Goal: Navigation & Orientation: Find specific page/section

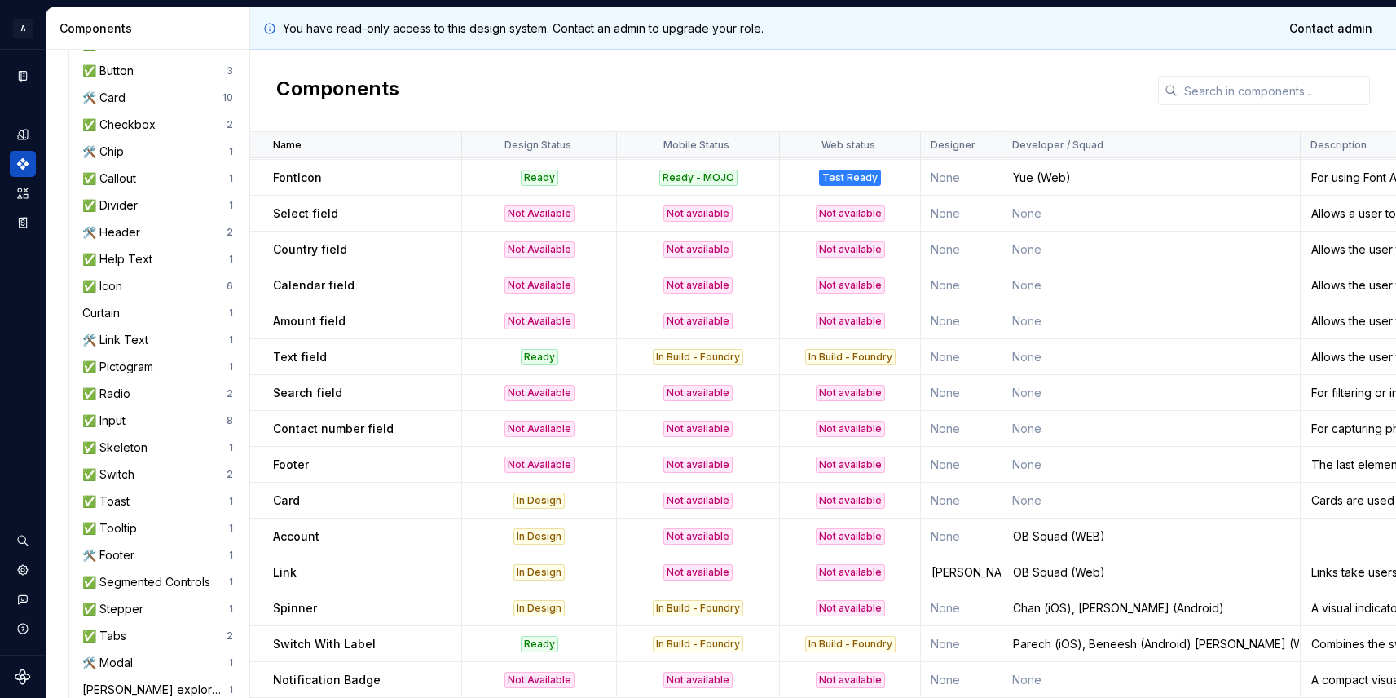
scroll to position [1255, 0]
click at [421, 508] on td "Card" at bounding box center [356, 500] width 212 height 36
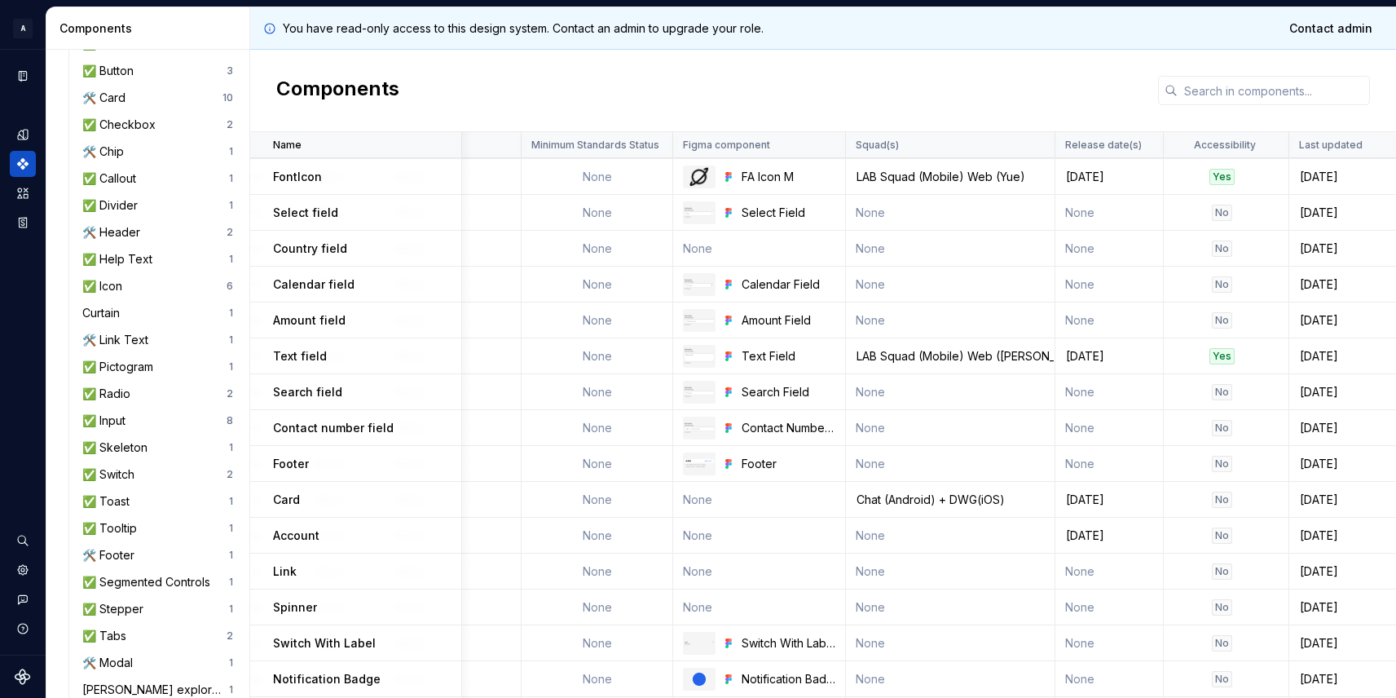
scroll to position [1255, 1418]
drag, startPoint x: 879, startPoint y: 497, endPoint x: 999, endPoint y: 496, distance: 119.8
click at [999, 496] on div "Chat (Android) + DWG(iOS)" at bounding box center [945, 500] width 207 height 16
click at [846, 494] on div "Chat (Android) + DWG(iOS)" at bounding box center [945, 500] width 207 height 16
drag, startPoint x: 849, startPoint y: 496, endPoint x: 1014, endPoint y: 498, distance: 165.5
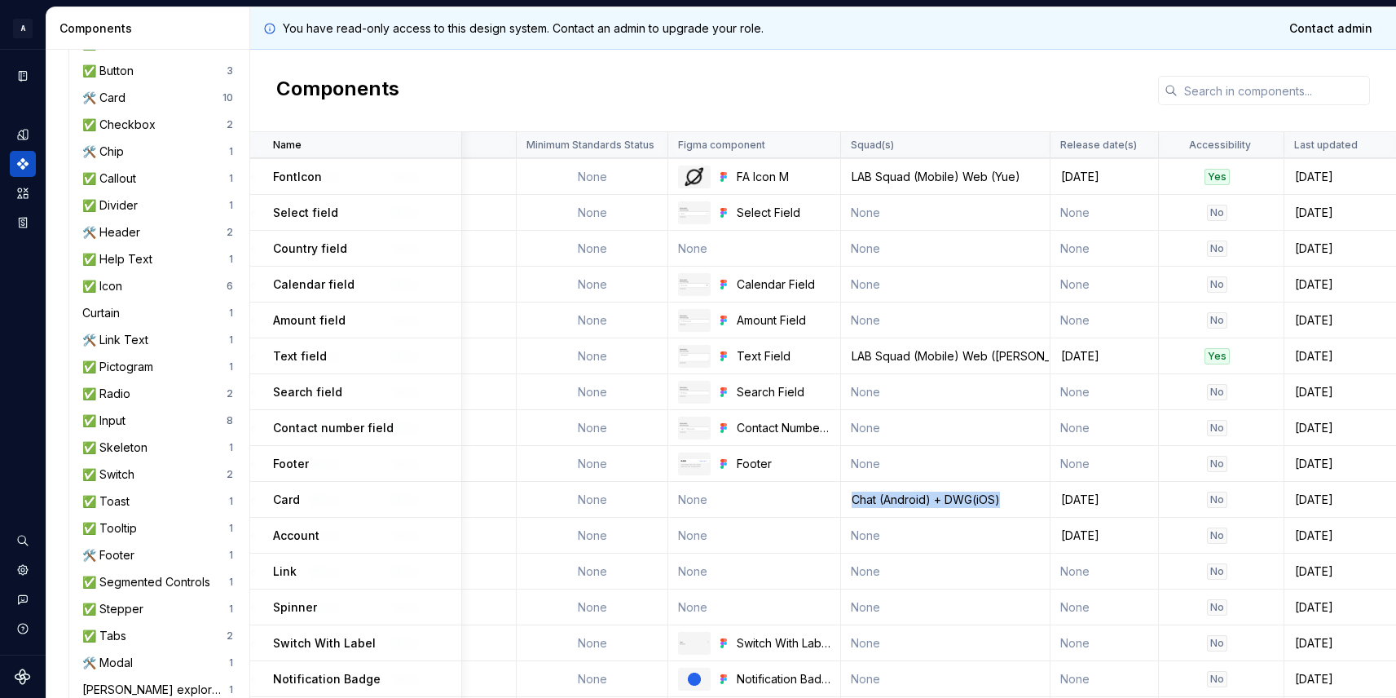
click at [1014, 498] on div "Chat (Android) + DWG(iOS)" at bounding box center [945, 500] width 207 height 16
drag, startPoint x: 1058, startPoint y: 499, endPoint x: 1119, endPoint y: 499, distance: 61.1
click at [1119, 499] on div "[DATE]" at bounding box center [1105, 500] width 106 height 16
drag, startPoint x: 906, startPoint y: 496, endPoint x: 1005, endPoint y: 492, distance: 98.7
click at [1005, 492] on div "Chat (Android) + DWG(iOS)" at bounding box center [945, 500] width 207 height 16
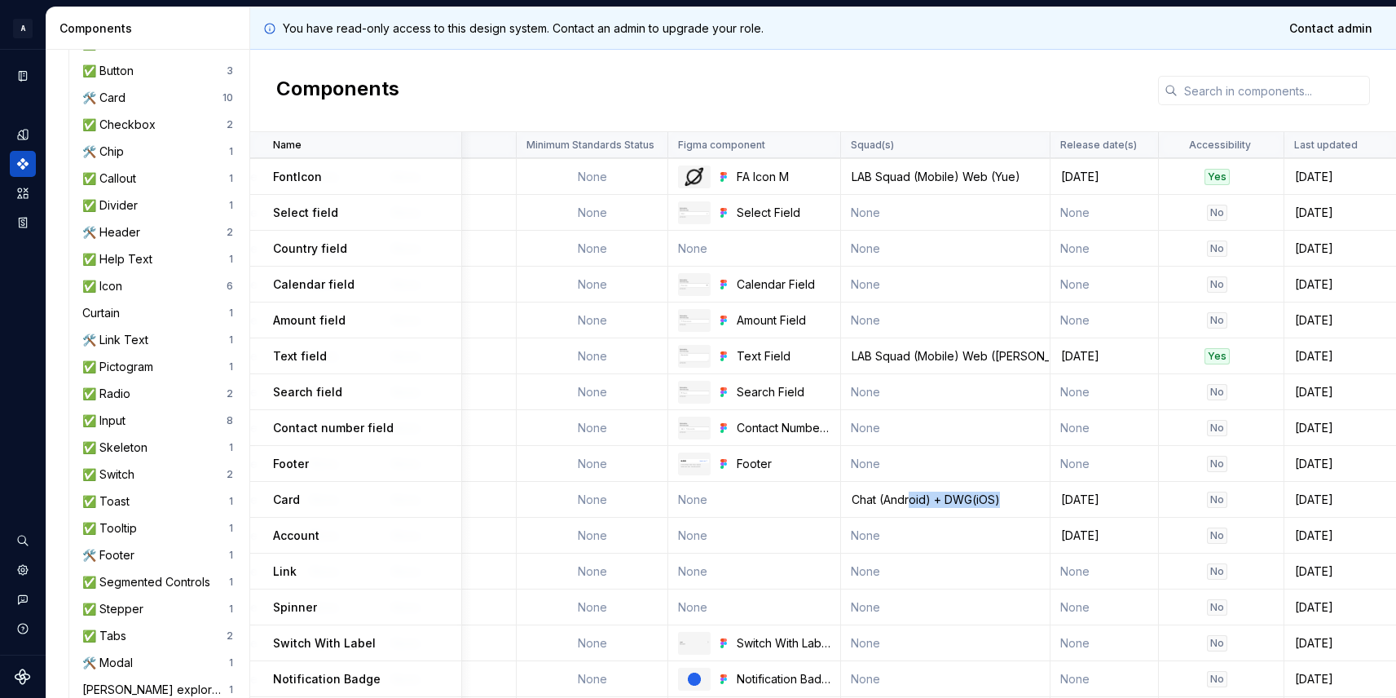
click at [997, 496] on div "Chat (Android) + DWG(iOS)" at bounding box center [945, 500] width 207 height 16
drag, startPoint x: 998, startPoint y: 496, endPoint x: 847, endPoint y: 498, distance: 150.8
click at [847, 498] on div "Chat (Android) + DWG(iOS)" at bounding box center [945, 500] width 207 height 16
click at [959, 500] on div "Chat (Android) + DWG(iOS)" at bounding box center [945, 500] width 207 height 16
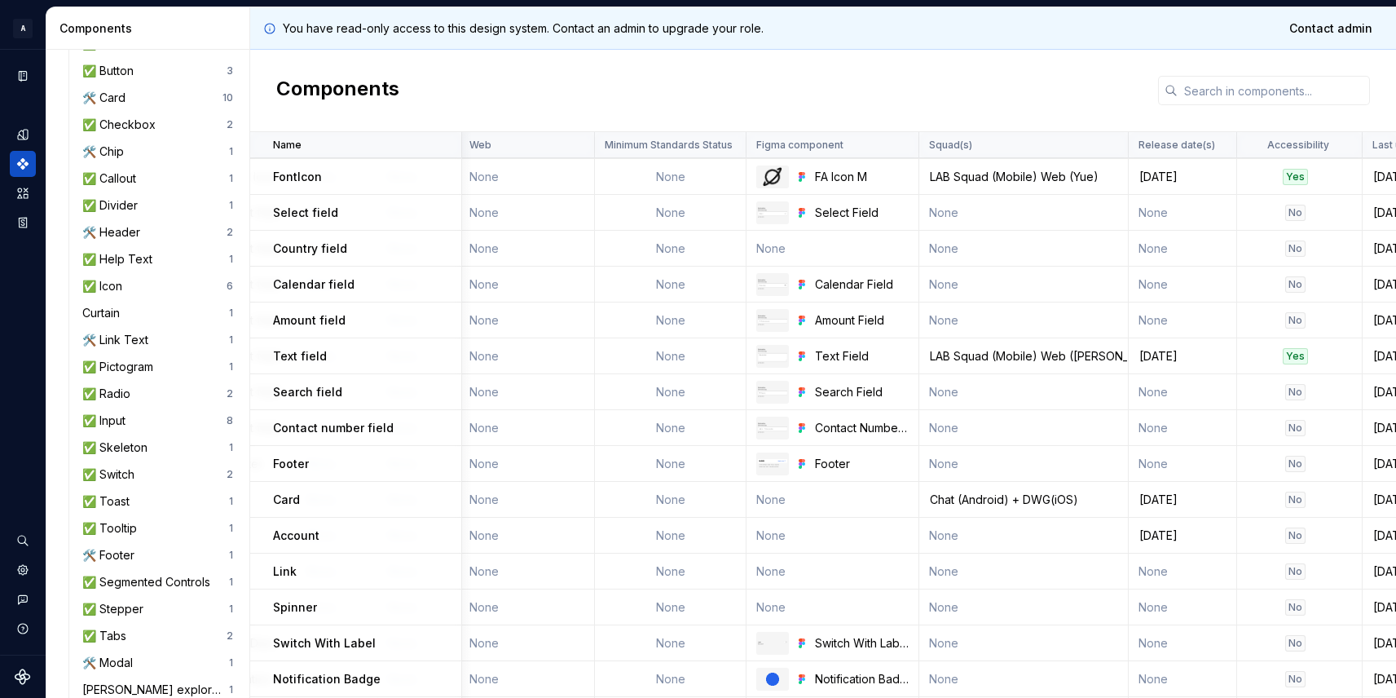
scroll to position [1255, 1387]
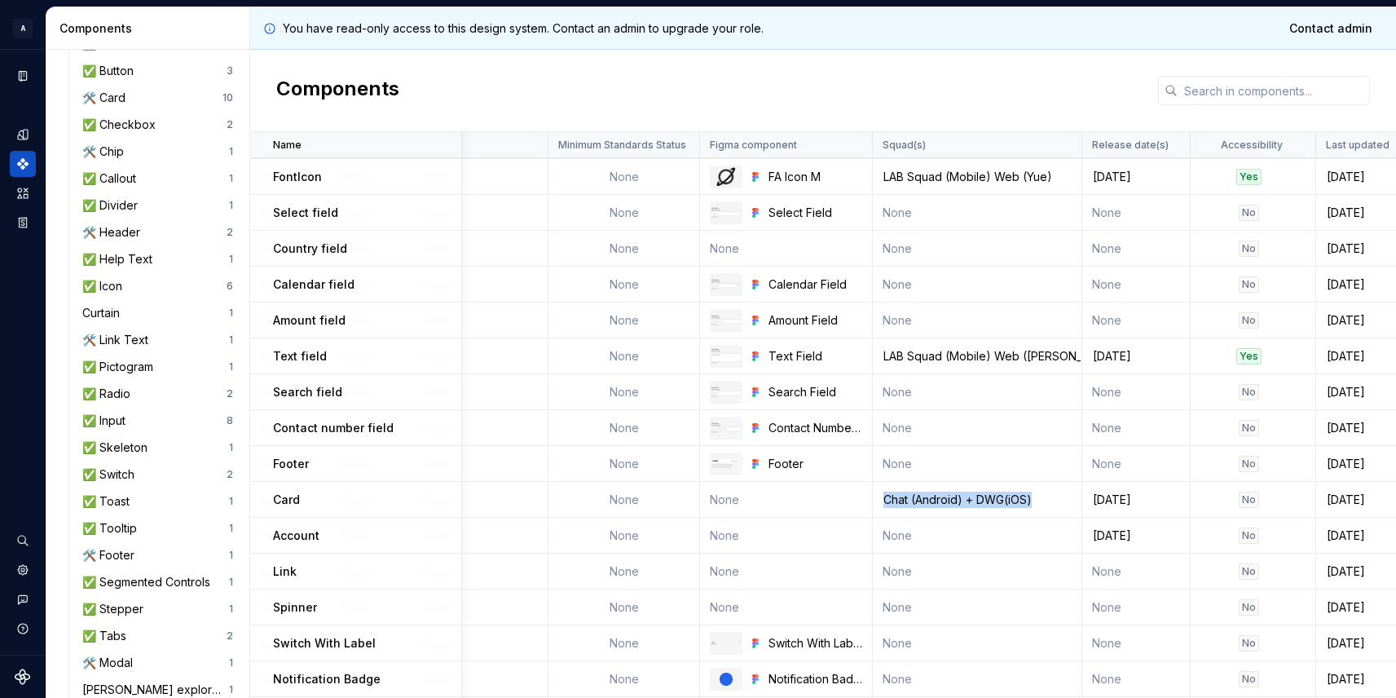
drag, startPoint x: 1029, startPoint y: 496, endPoint x: 883, endPoint y: 499, distance: 145.9
click at [883, 499] on div "Chat (Android) + DWG(iOS)" at bounding box center [977, 500] width 207 height 16
click at [1033, 496] on div "Chat (Android) + DWG(iOS)" at bounding box center [976, 500] width 207 height 16
drag, startPoint x: 1030, startPoint y: 496, endPoint x: 875, endPoint y: 497, distance: 154.9
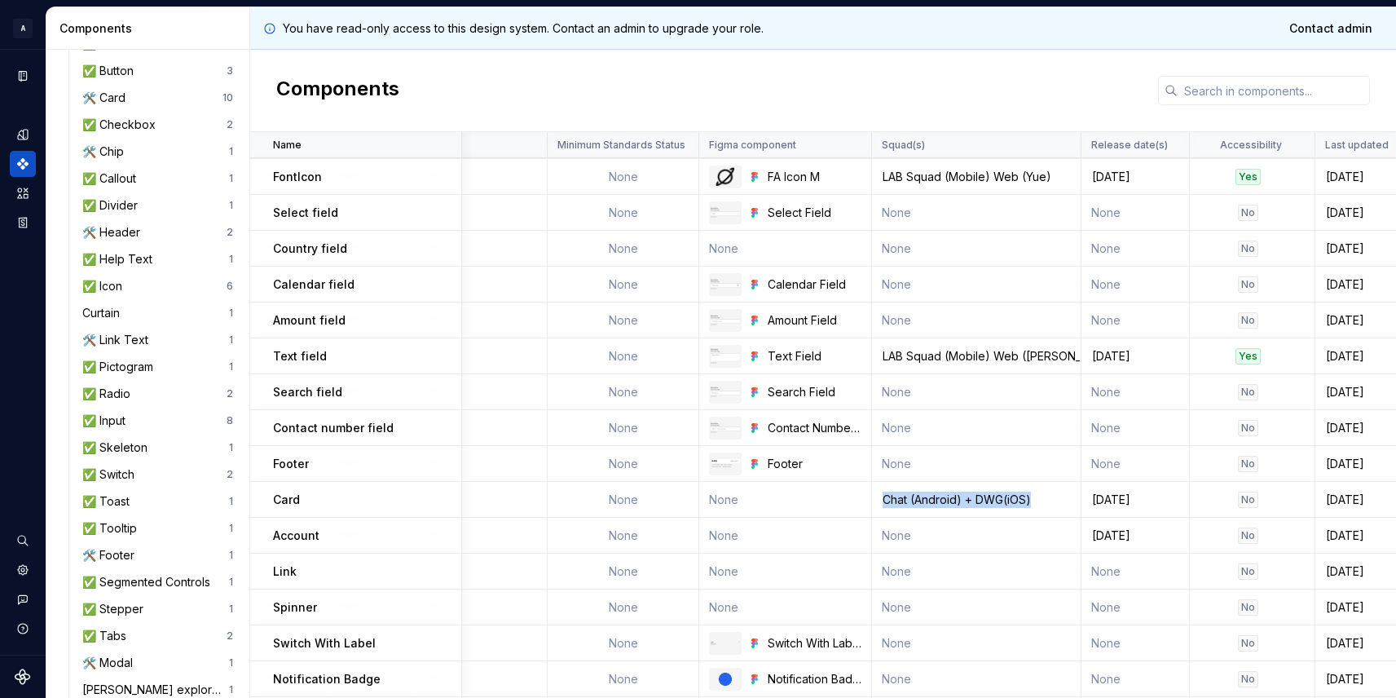
click at [875, 497] on div "Chat (Android) + DWG(iOS)" at bounding box center [976, 500] width 207 height 16
click at [1032, 495] on div "Chat (Android) + DWG(iOS)" at bounding box center [976, 500] width 207 height 16
drag, startPoint x: 1033, startPoint y: 496, endPoint x: 878, endPoint y: 493, distance: 154.9
click at [878, 494] on div "Chat (Android) + DWG(iOS)" at bounding box center [976, 500] width 207 height 16
click at [1039, 498] on div "Chat (Android) + DWG(iOS)" at bounding box center [976, 500] width 207 height 16
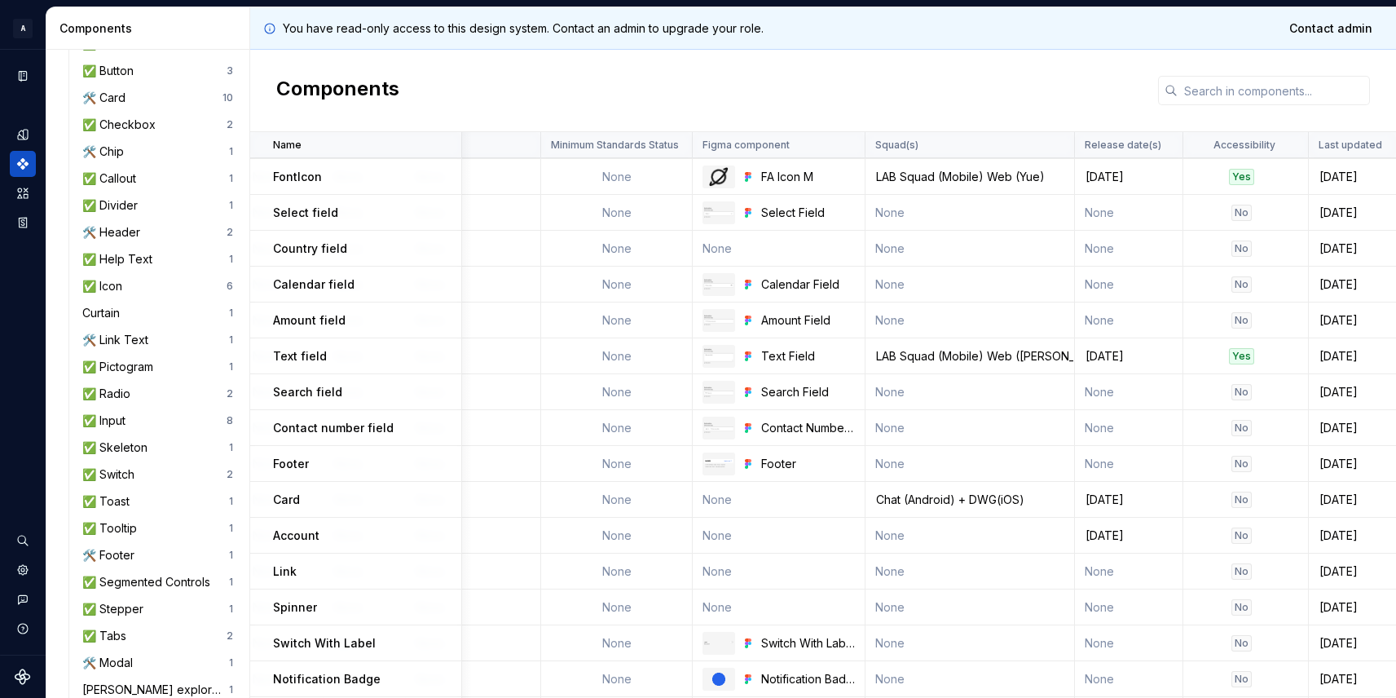
scroll to position [1255, 1418]
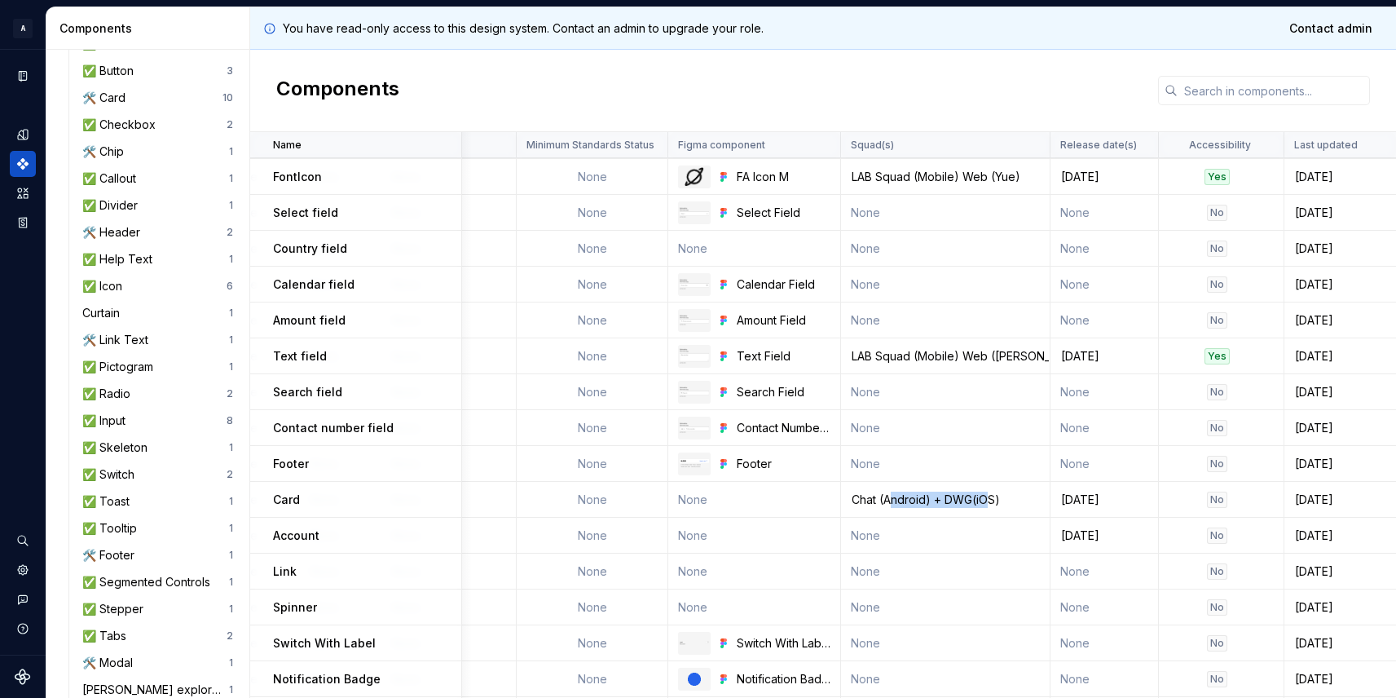
drag, startPoint x: 887, startPoint y: 497, endPoint x: 983, endPoint y: 496, distance: 96.2
click at [984, 496] on div "Chat (Android) + DWG(iOS)" at bounding box center [945, 500] width 207 height 16
click at [1010, 495] on div "Chat (Android) + DWG(iOS)" at bounding box center [945, 500] width 207 height 16
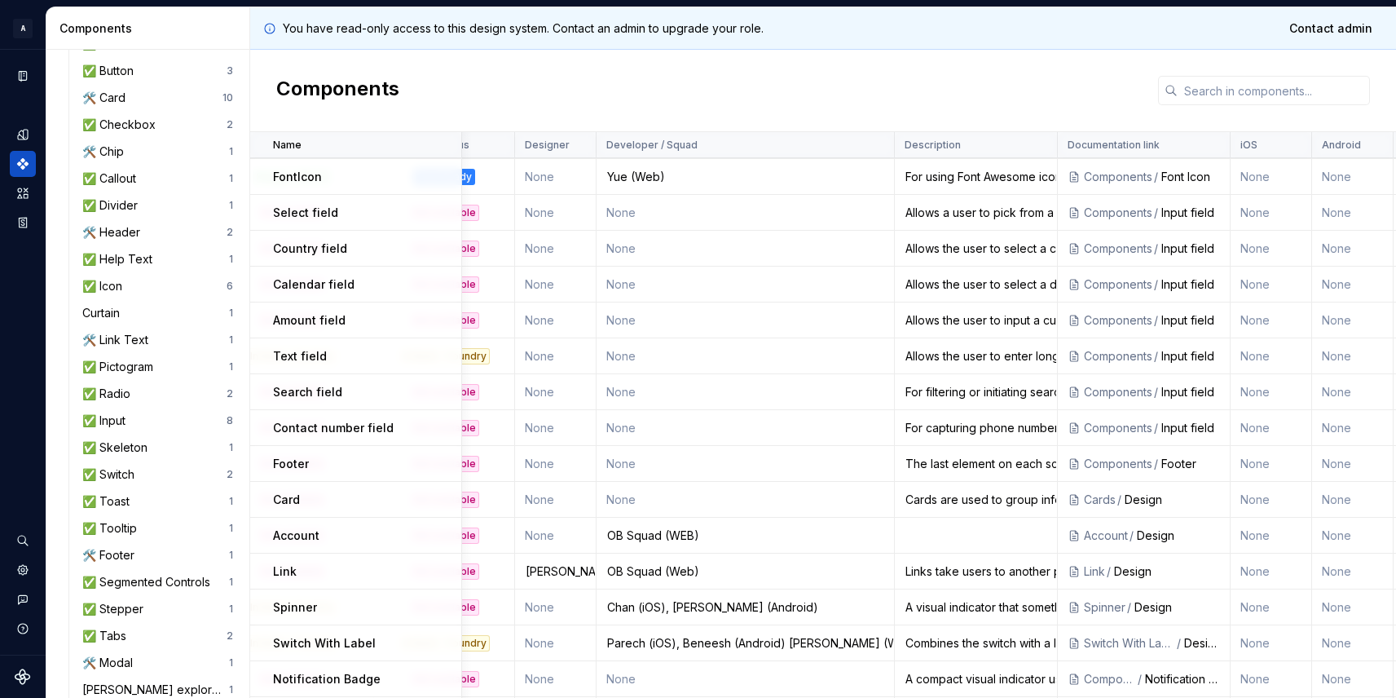
scroll to position [1255, 369]
